Goal: Find specific page/section: Find specific page/section

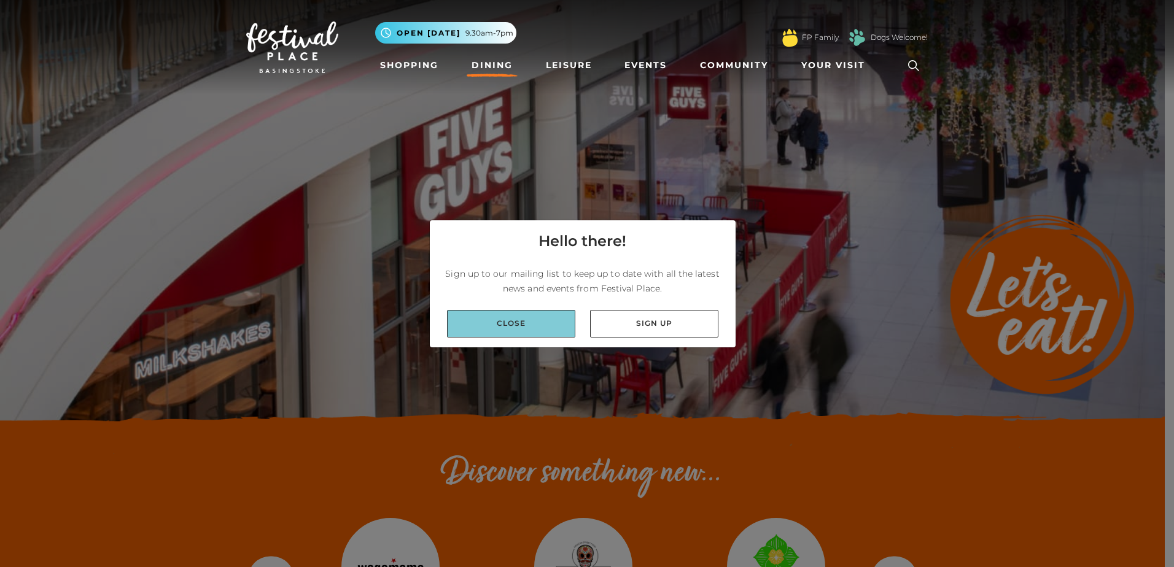
click at [547, 322] on link "Close" at bounding box center [511, 324] width 128 height 28
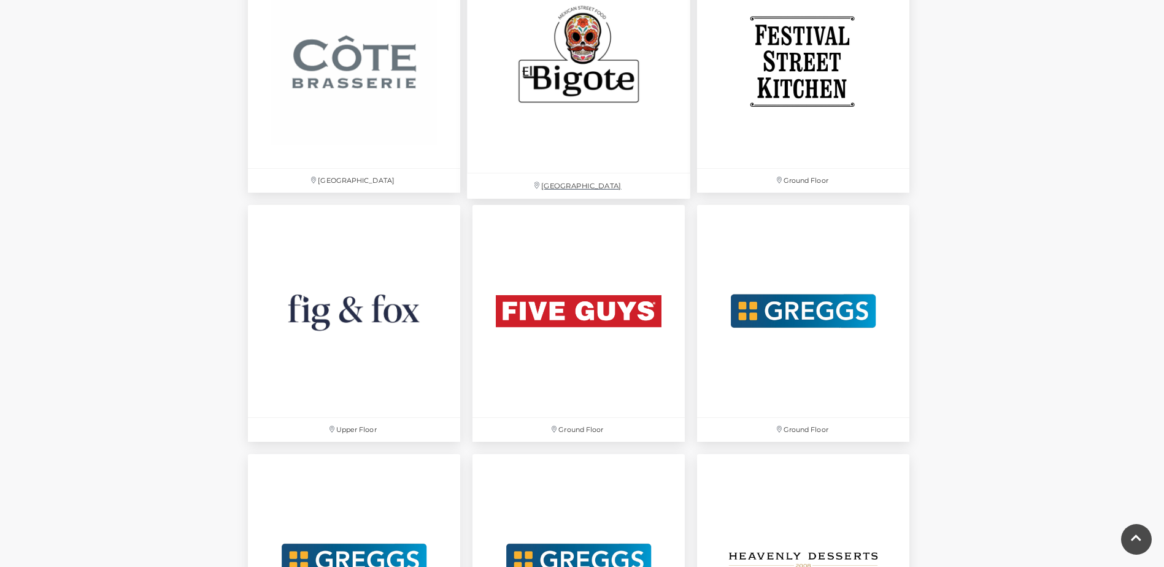
scroll to position [2108, 0]
click at [591, 89] on img at bounding box center [578, 60] width 223 height 223
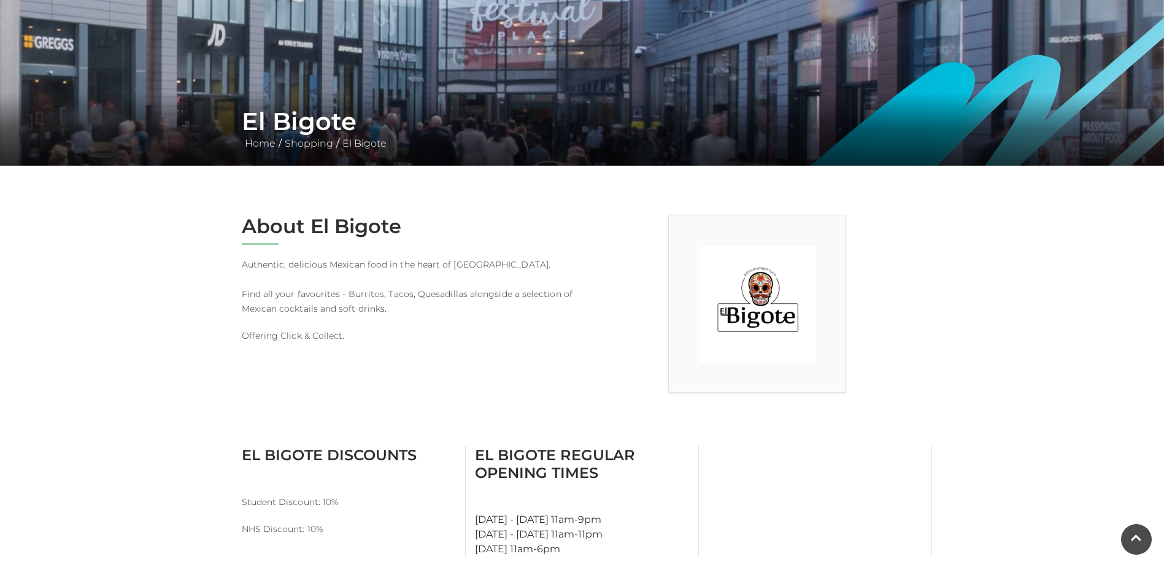
scroll to position [88, 0]
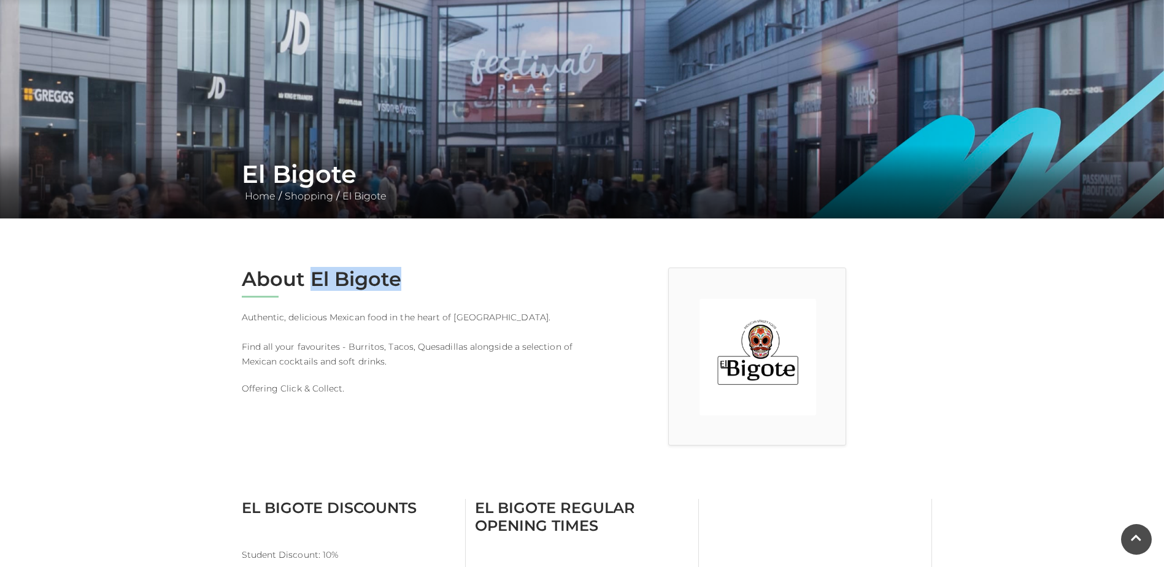
drag, startPoint x: 314, startPoint y: 283, endPoint x: 408, endPoint y: 295, distance: 94.7
click at [408, 295] on div "About El Bigote Authentic, delicious Mexican food in the heart of [GEOGRAPHIC_D…" at bounding box center [408, 357] width 350 height 178
copy div "El Bigote"
